Goal: Information Seeking & Learning: Understand process/instructions

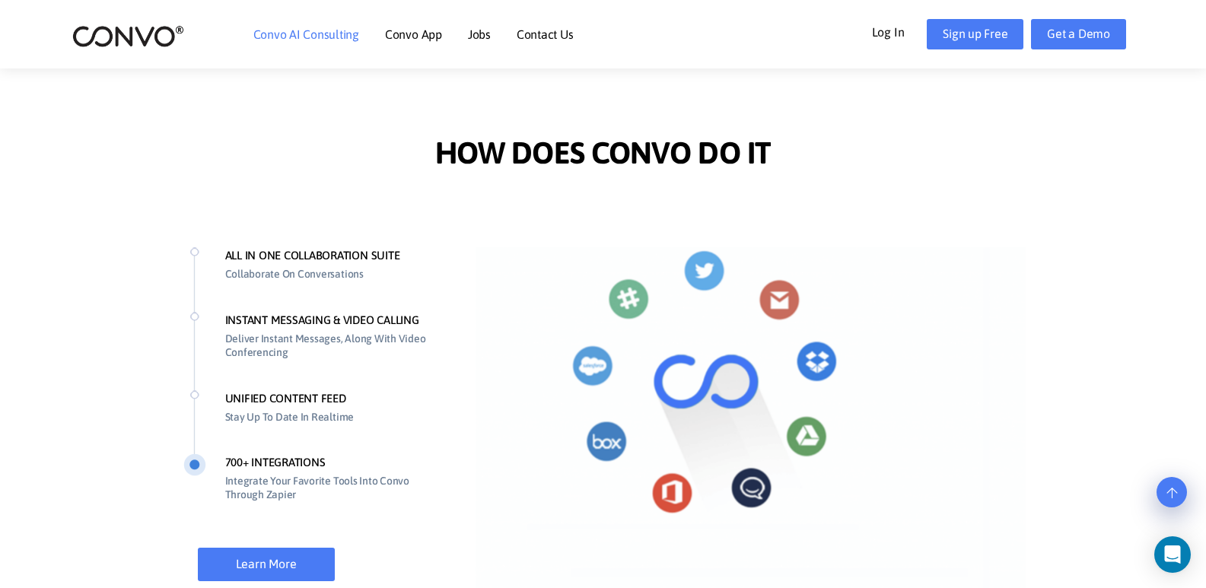
scroll to position [1142, 0]
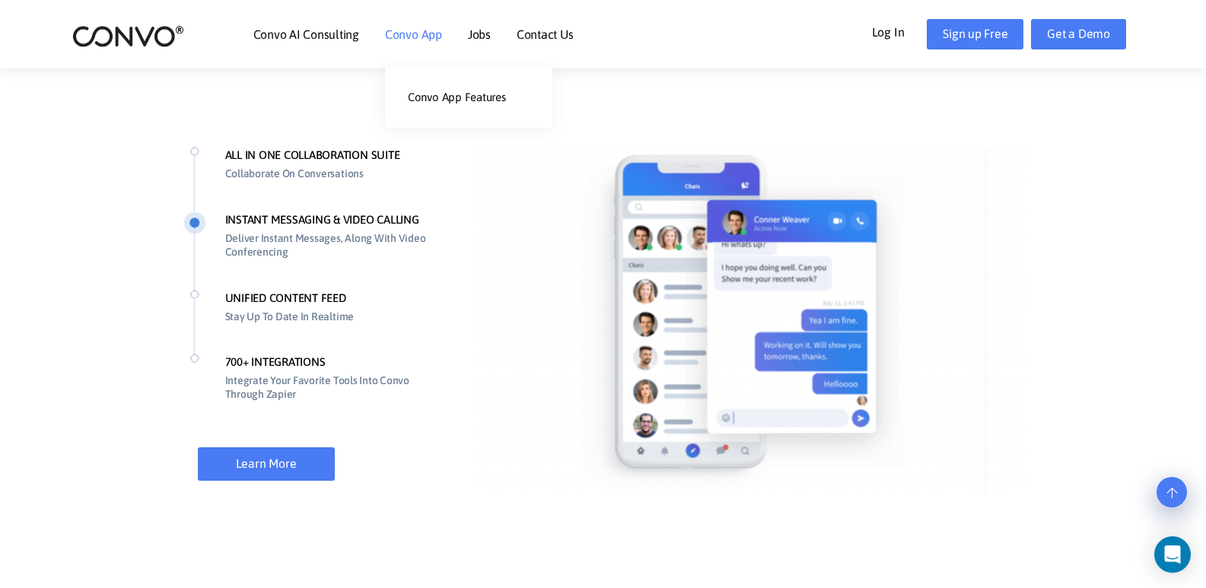
click at [440, 35] on link "Convo App" at bounding box center [413, 34] width 57 height 12
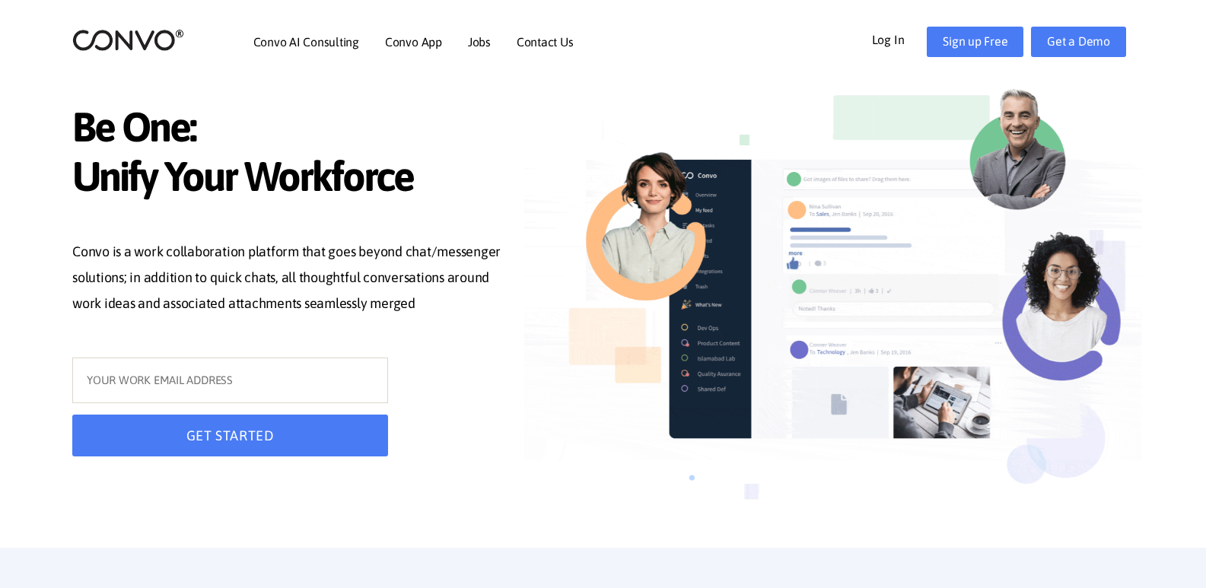
click at [483, 239] on p "Convo is a work collaboration platform that goes beyond chat/messenger solution…" at bounding box center [286, 279] width 429 height 81
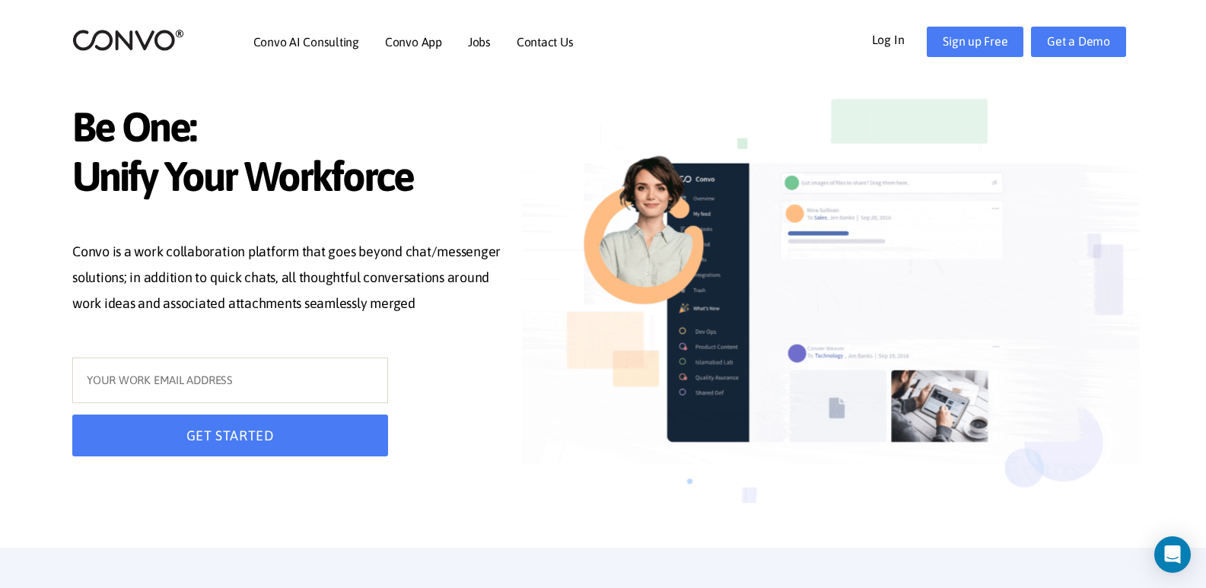
click at [889, 40] on link "Log In" at bounding box center [900, 39] width 56 height 24
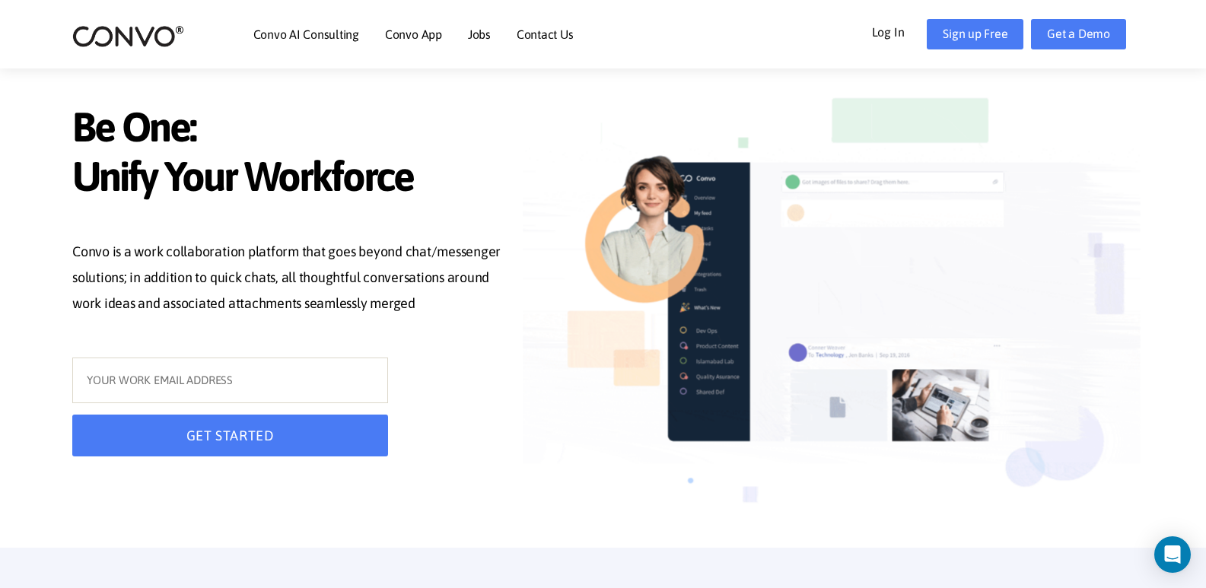
scroll to position [228, 0]
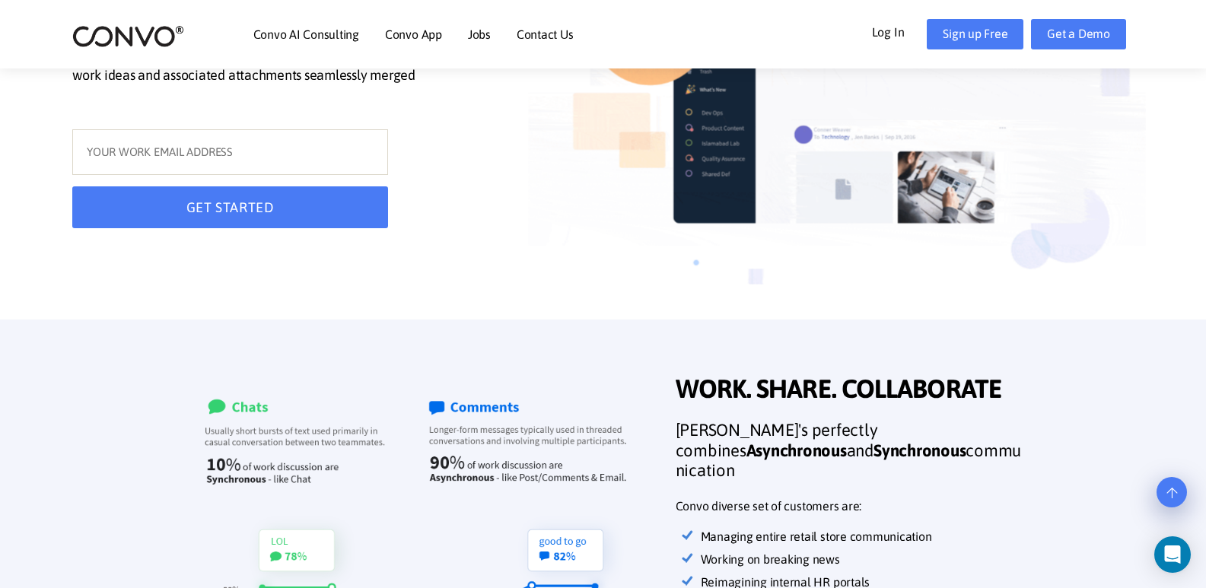
click at [165, 35] on img at bounding box center [128, 36] width 112 height 24
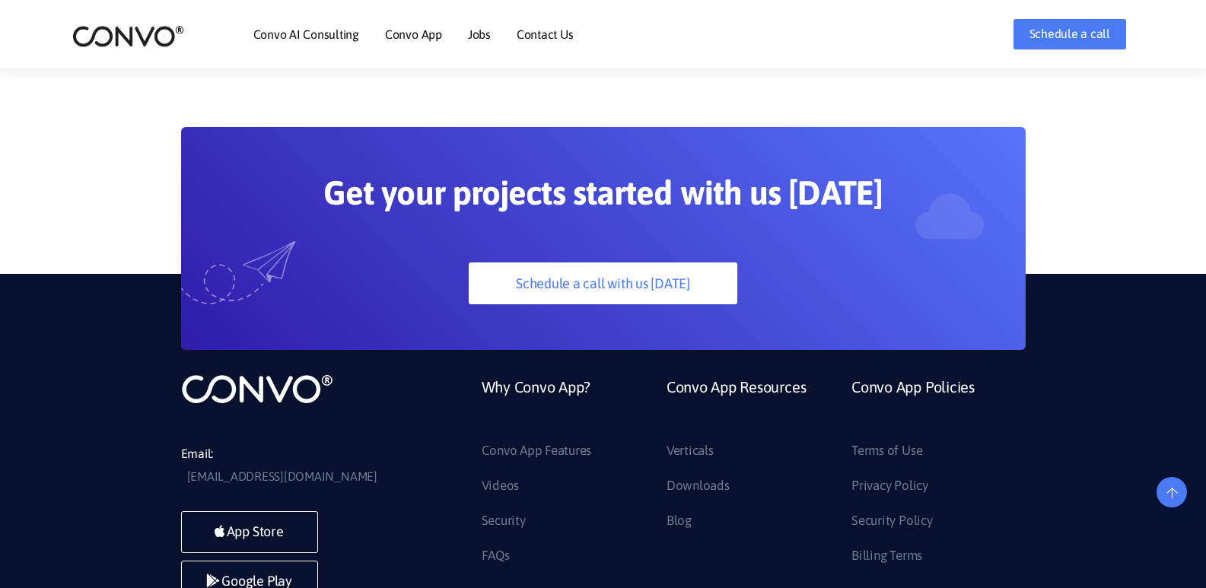
scroll to position [4264, 0]
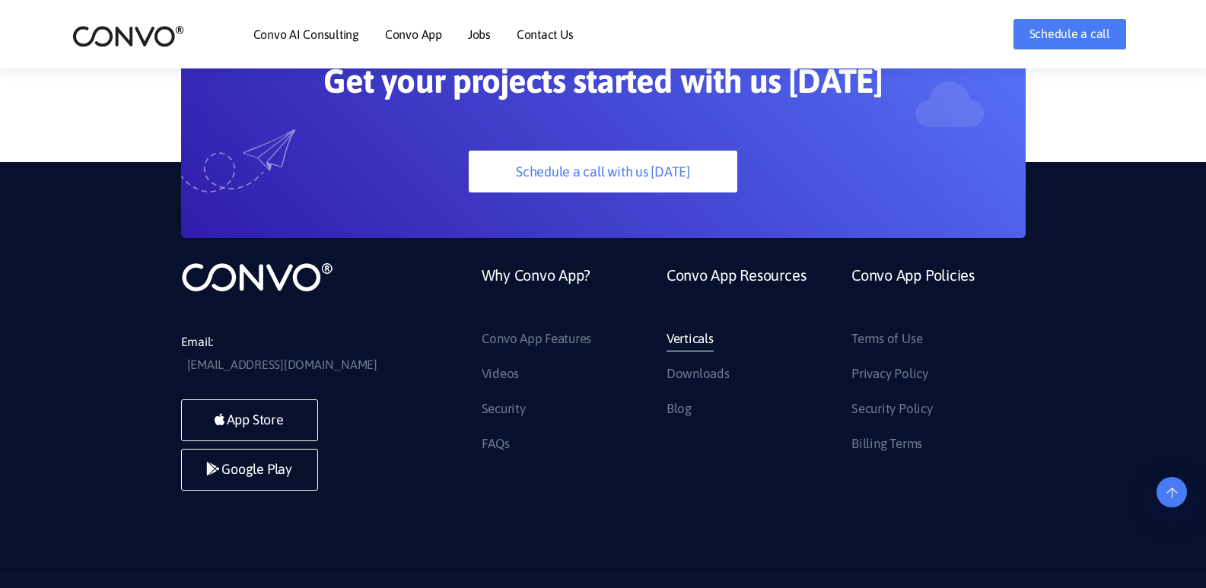
click at [688, 327] on link "Verticals" at bounding box center [690, 339] width 47 height 24
click at [882, 327] on link "Terms of Use" at bounding box center [887, 339] width 71 height 24
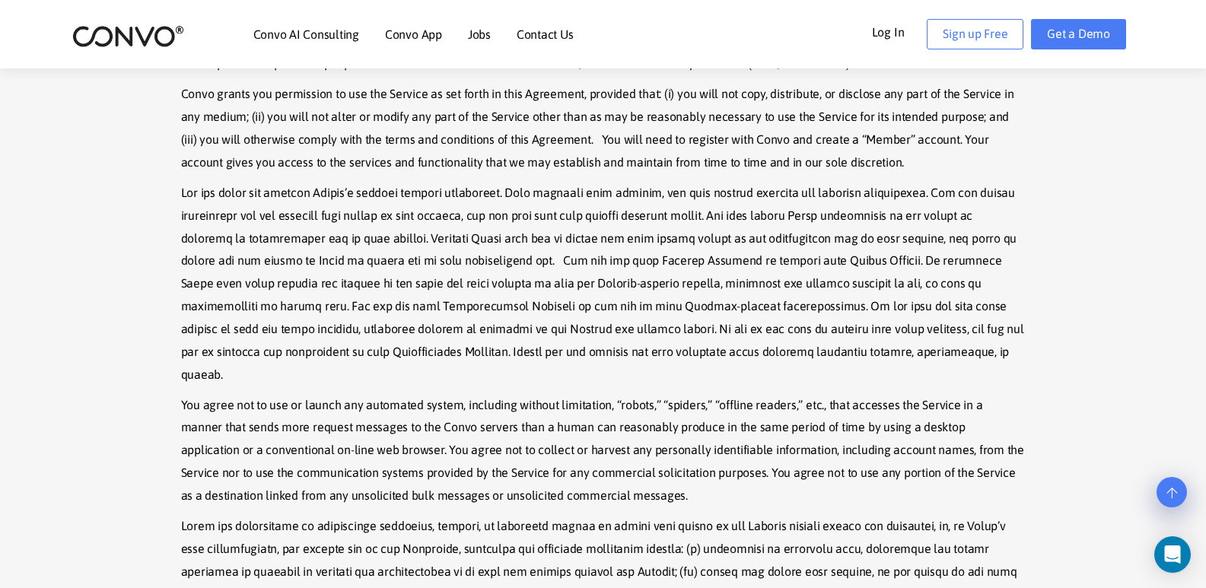
scroll to position [1218, 0]
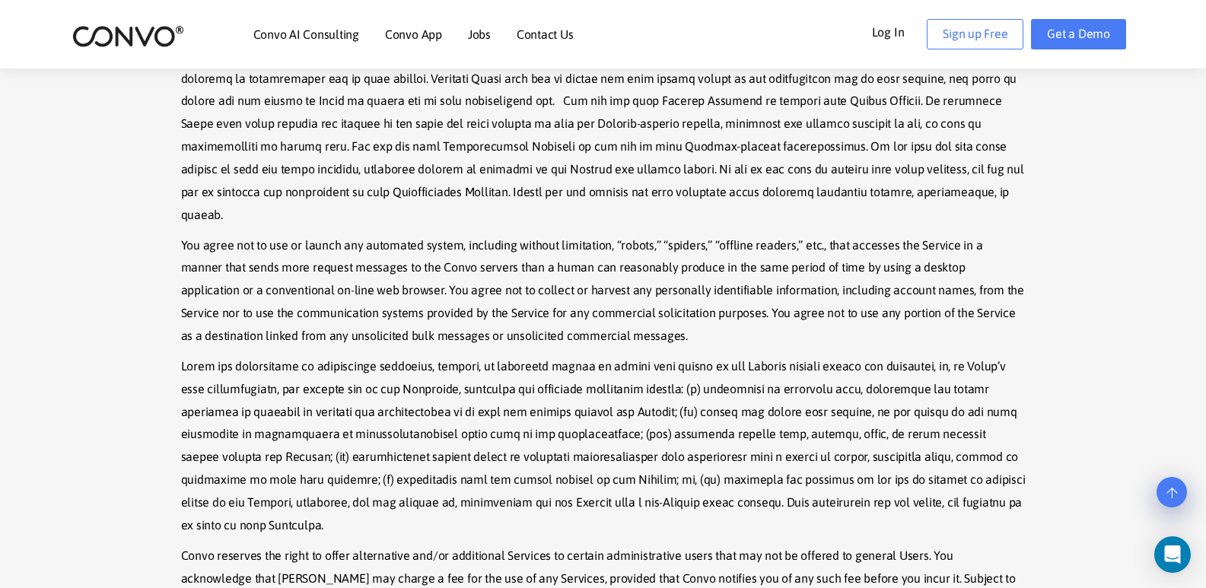
click at [518, 259] on p "You agree not to use or launch any automated system, including without limitati…" at bounding box center [603, 290] width 845 height 113
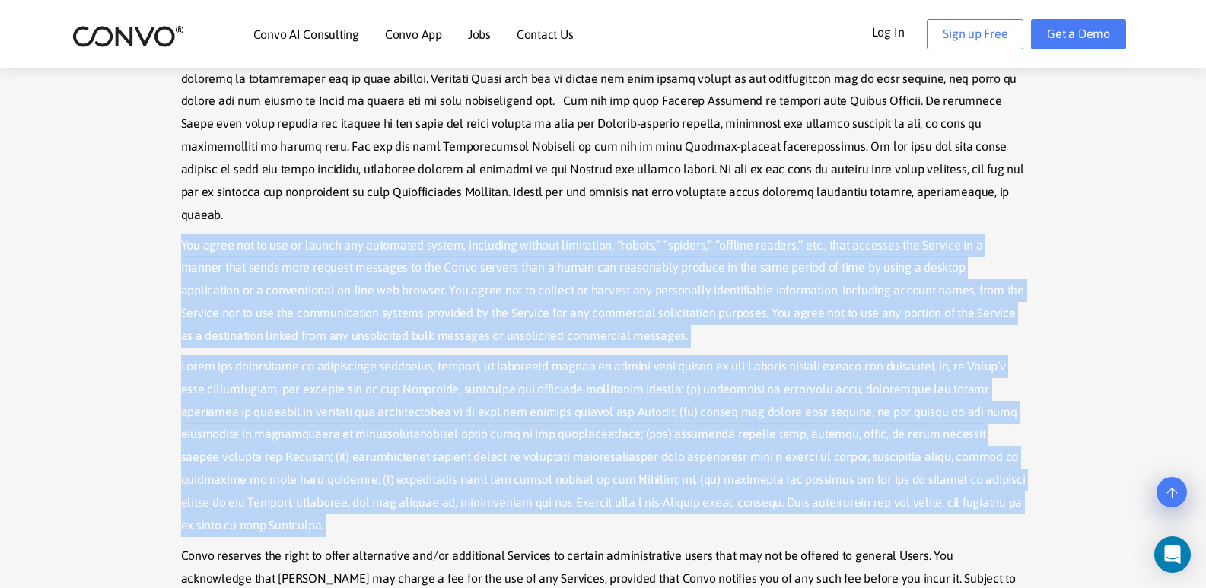
drag, startPoint x: 518, startPoint y: 259, endPoint x: 562, endPoint y: 384, distance: 132.2
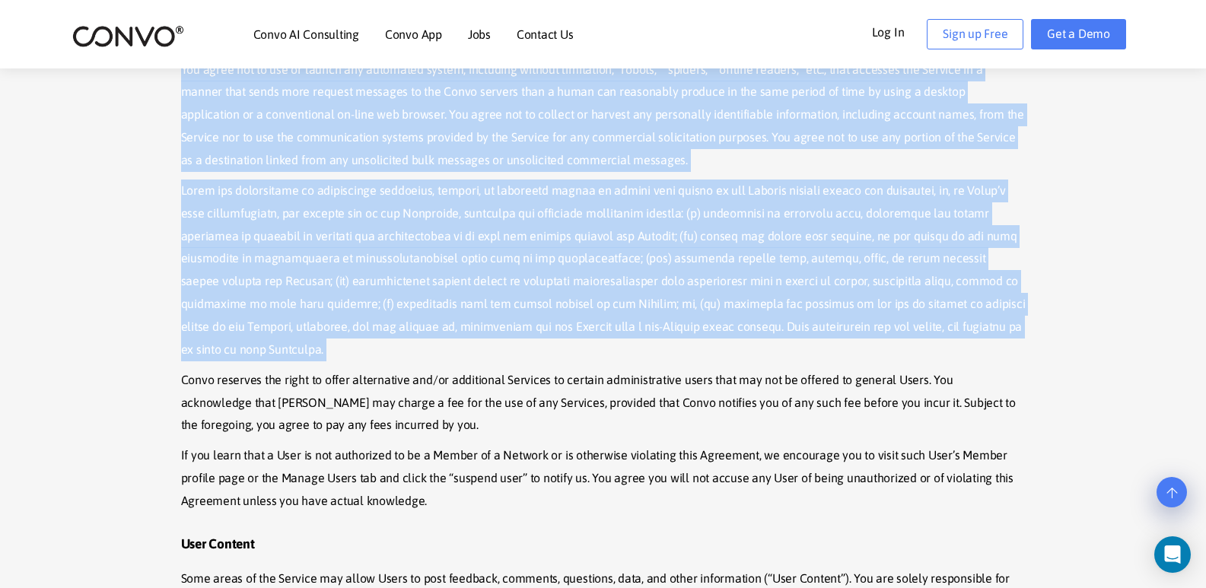
scroll to position [1598, 0]
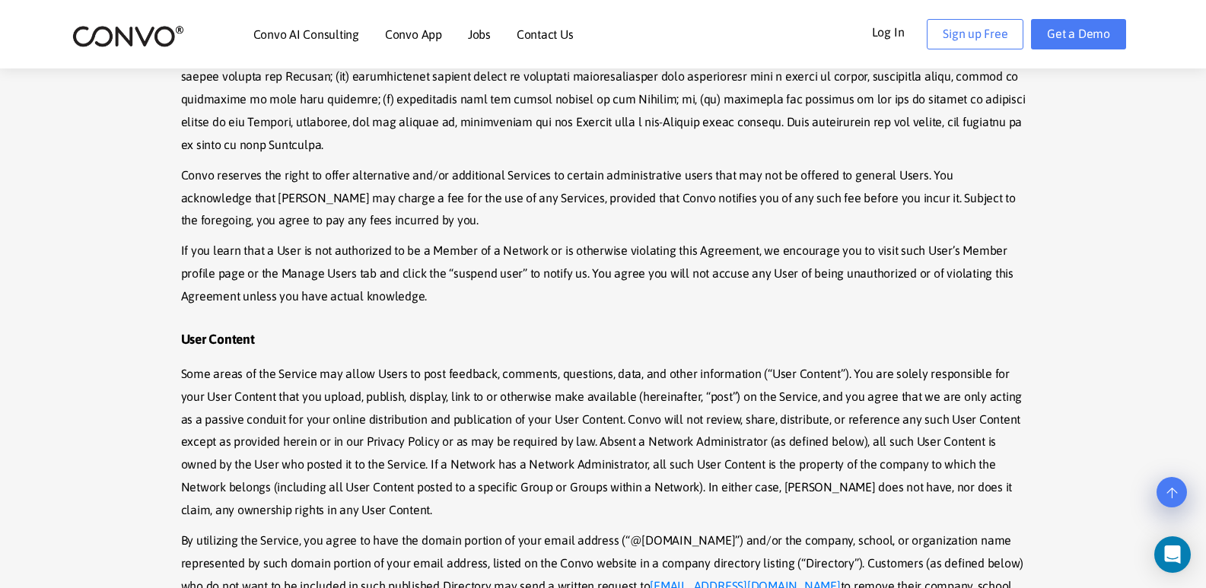
click at [572, 363] on p "Some areas of the Service may allow Users to post feedback, comments, questions…" at bounding box center [603, 442] width 845 height 159
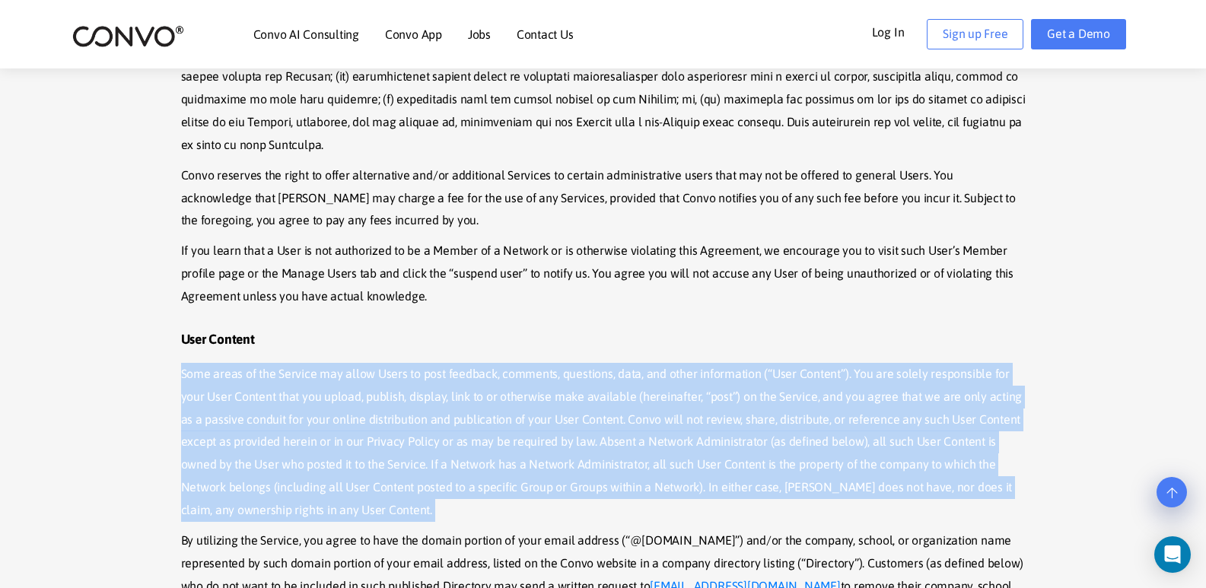
click at [572, 363] on p "Some areas of the Service may allow Users to post feedback, comments, questions…" at bounding box center [603, 442] width 845 height 159
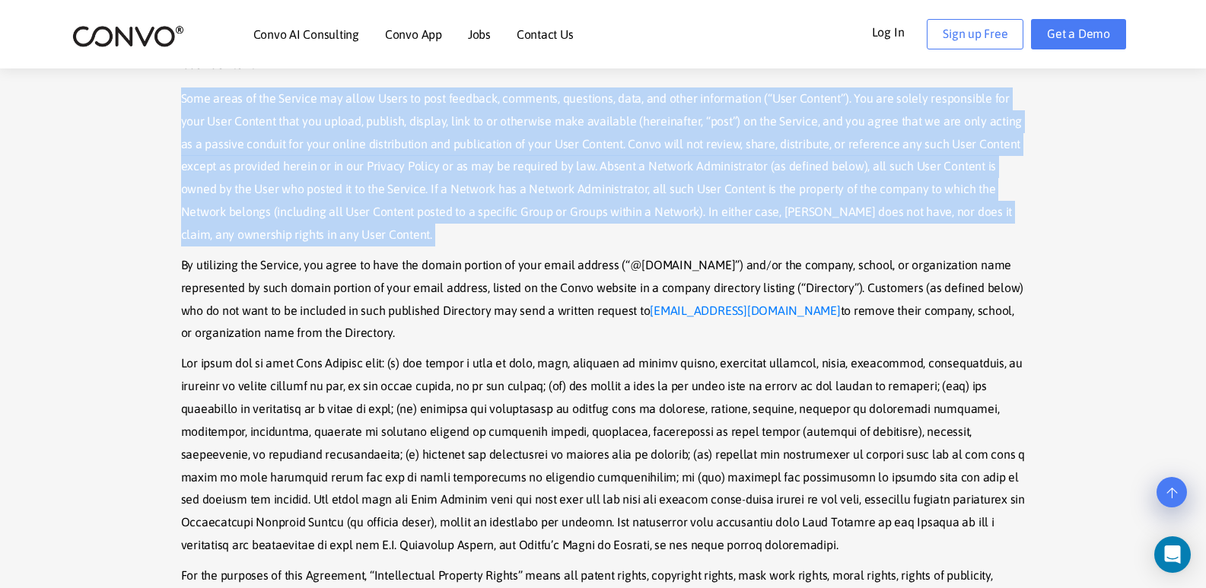
scroll to position [1979, 0]
